Goal: Check status: Check status

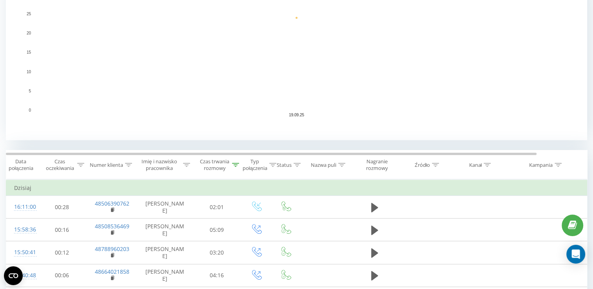
scroll to position [235, 0]
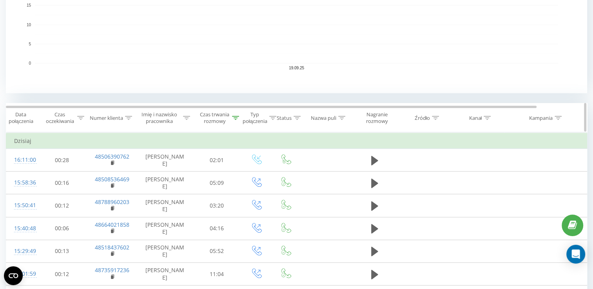
click at [231, 116] on div "Czas trwania rozmowy" at bounding box center [219, 117] width 40 height 13
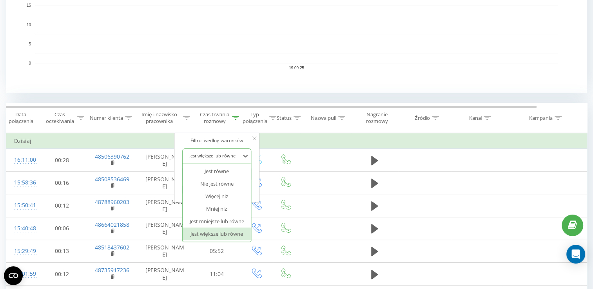
click at [236, 156] on div at bounding box center [213, 155] width 56 height 7
drag, startPoint x: 187, startPoint y: 140, endPoint x: 187, endPoint y: 152, distance: 12.1
click at [183, 142] on div "Filtruj według warunków" at bounding box center [216, 141] width 69 height 8
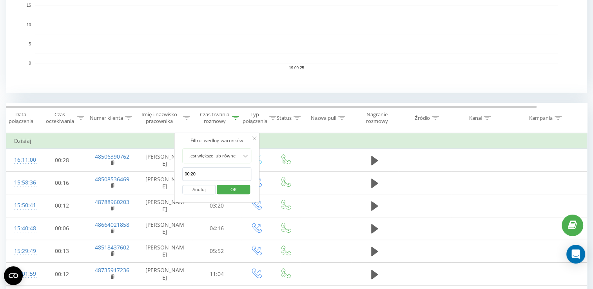
click at [201, 176] on input "00:20" at bounding box center [216, 174] width 69 height 14
click at [235, 190] on span "OK" at bounding box center [234, 189] width 22 height 12
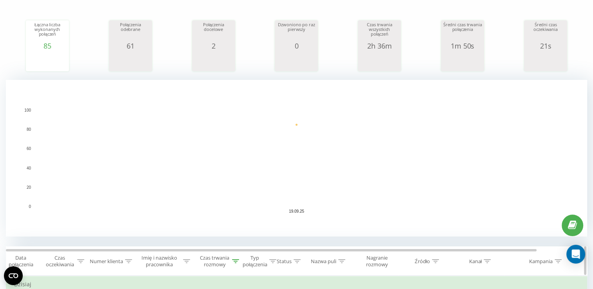
scroll to position [167, 0]
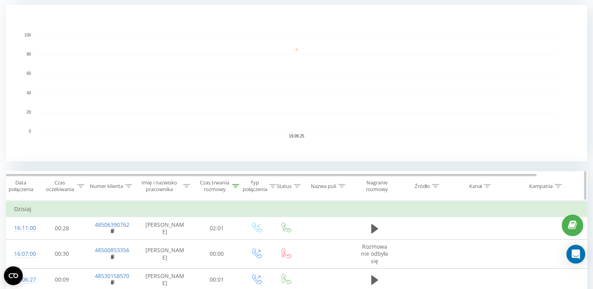
click at [231, 183] on div "Czas trwania rozmowy" at bounding box center [219, 185] width 40 height 13
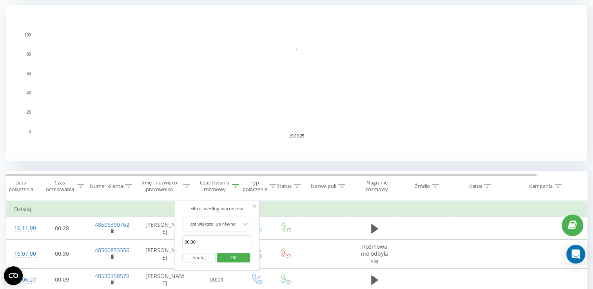
click at [213, 238] on input "00:00" at bounding box center [216, 243] width 69 height 14
type input "00:20"
click at [228, 256] on span "OK" at bounding box center [234, 258] width 22 height 12
